Goal: Task Accomplishment & Management: Manage account settings

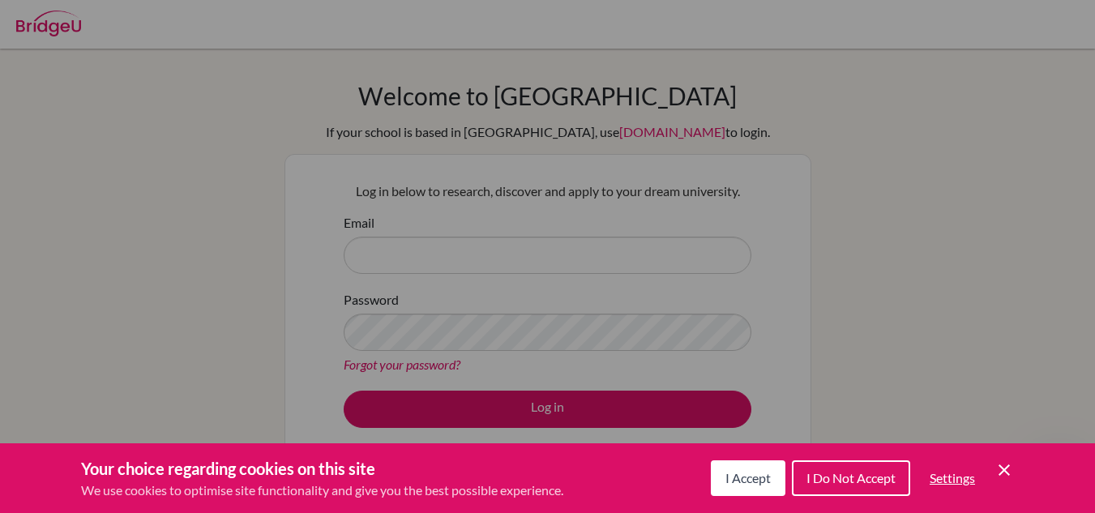
click at [484, 238] on div "Cookie Preferences" at bounding box center [547, 256] width 1095 height 513
click at [733, 468] on button "I Accept" at bounding box center [748, 478] width 75 height 36
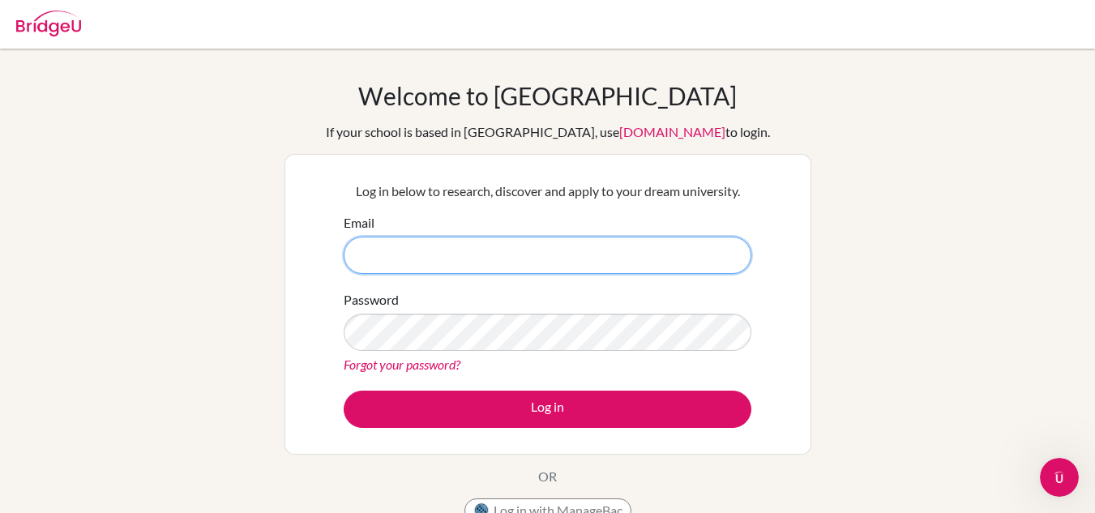
click at [594, 258] on input "Email" at bounding box center [548, 255] width 408 height 37
paste input "[EMAIL_ADDRESS][DOMAIN_NAME]"
type input "[EMAIL_ADDRESS][DOMAIN_NAME]"
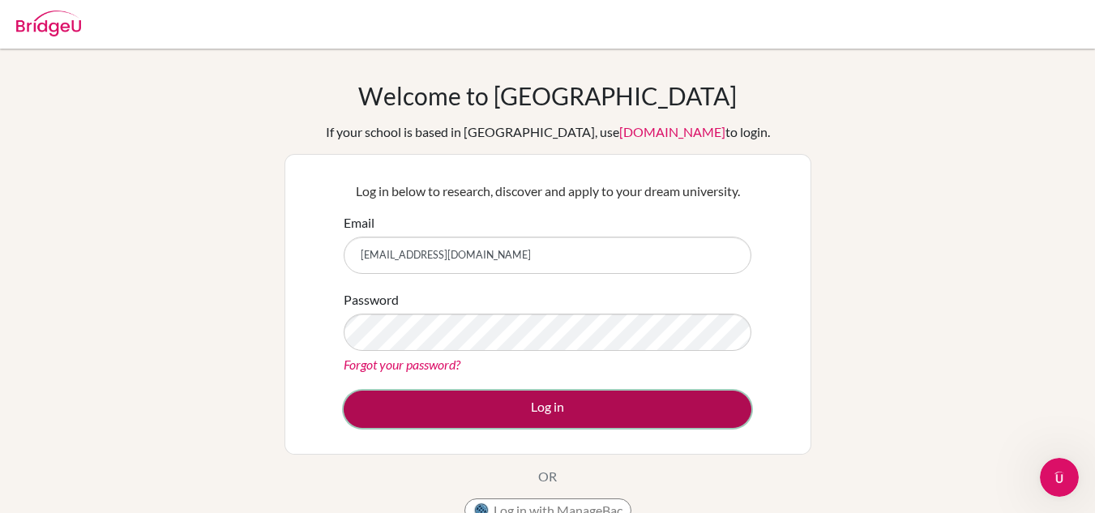
click at [511, 396] on button "Log in" at bounding box center [548, 409] width 408 height 37
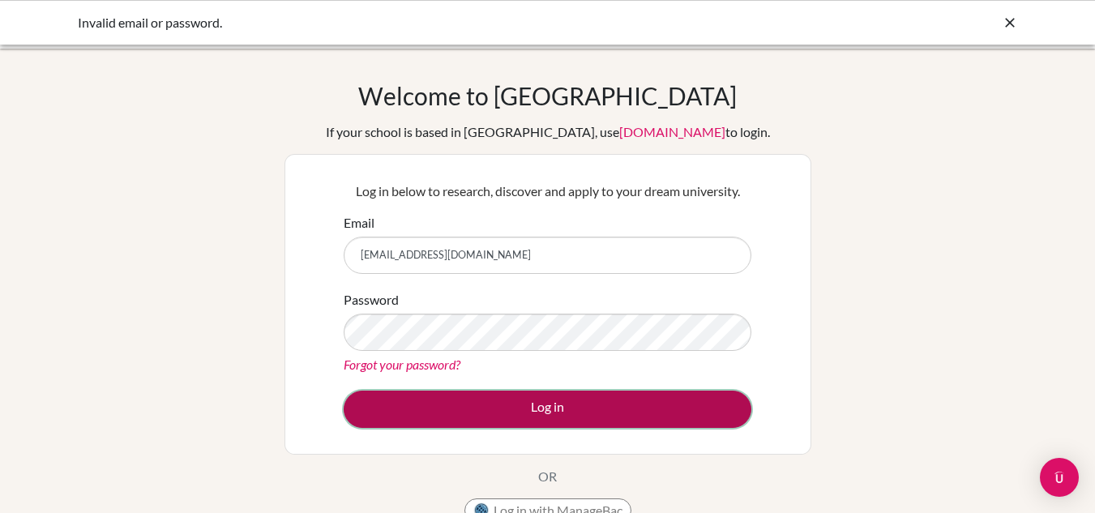
click at [556, 397] on button "Log in" at bounding box center [548, 409] width 408 height 37
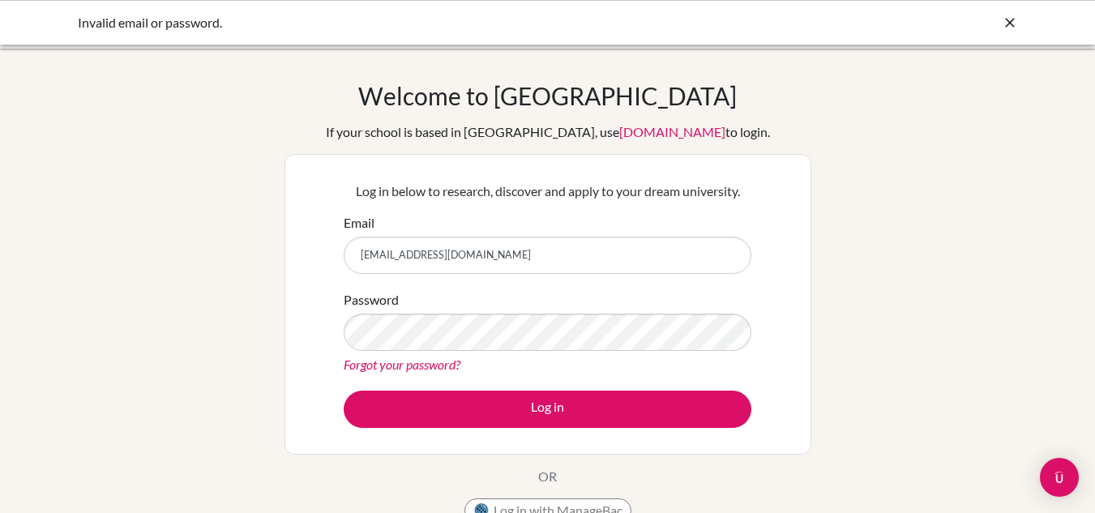
click at [532, 355] on div "Forgot your password?" at bounding box center [548, 364] width 408 height 19
